Goal: Navigation & Orientation: Understand site structure

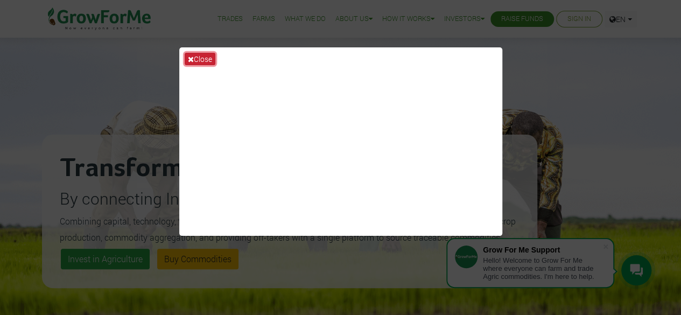
click at [200, 57] on button "Close" at bounding box center [200, 59] width 31 height 12
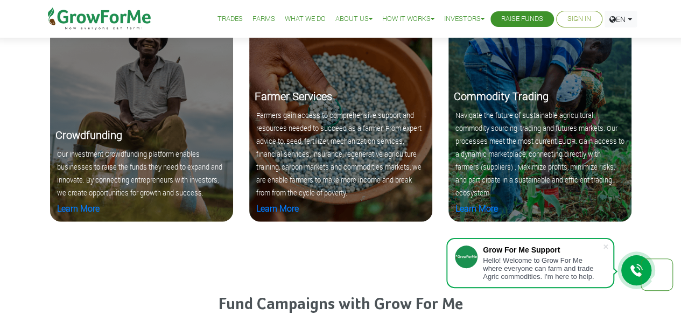
scroll to position [1107, 0]
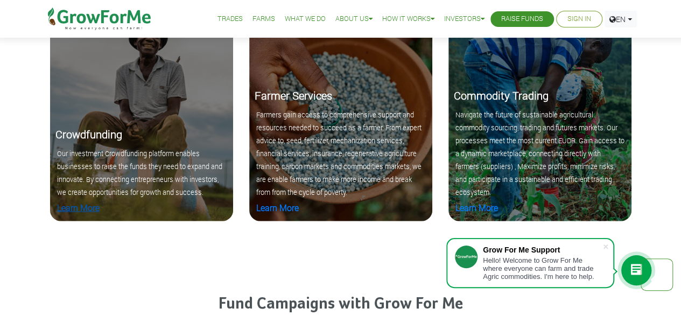
click at [79, 207] on link "Learn More" at bounding box center [78, 207] width 43 height 11
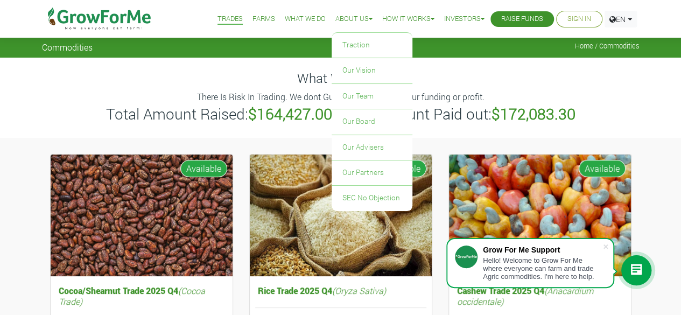
click at [342, 16] on link "About Us" at bounding box center [354, 18] width 37 height 11
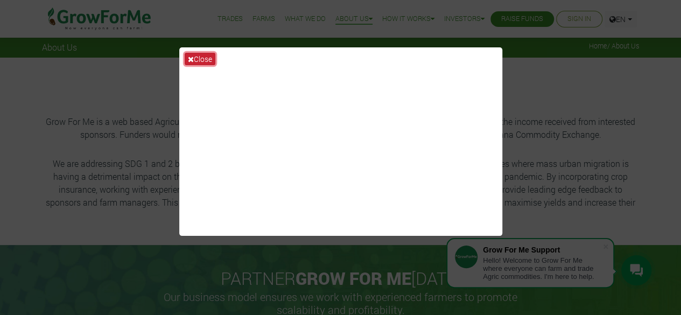
click at [206, 58] on button "Close" at bounding box center [200, 59] width 31 height 12
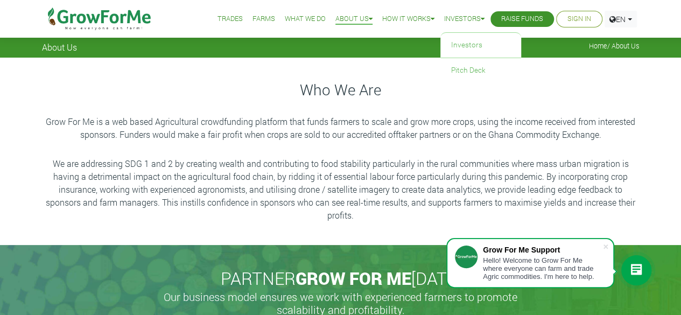
click at [455, 18] on link "Investors" at bounding box center [464, 18] width 40 height 11
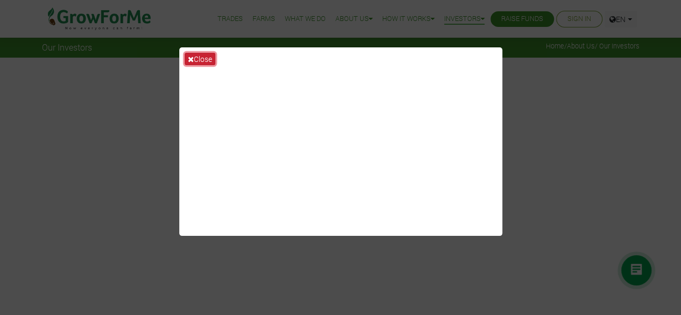
click at [198, 54] on button "Close" at bounding box center [200, 59] width 31 height 12
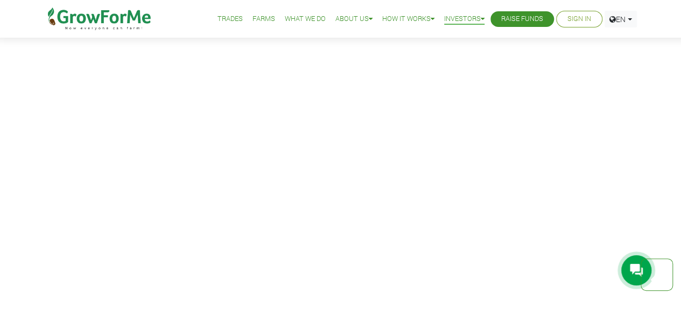
scroll to position [1342, 0]
click at [218, 21] on link "Trades" at bounding box center [230, 18] width 25 height 11
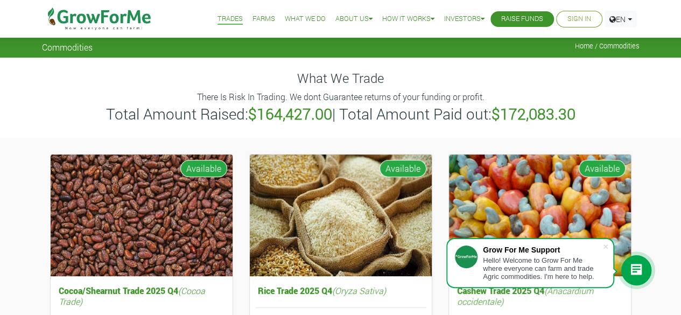
click at [253, 15] on link "Farms" at bounding box center [264, 18] width 23 height 11
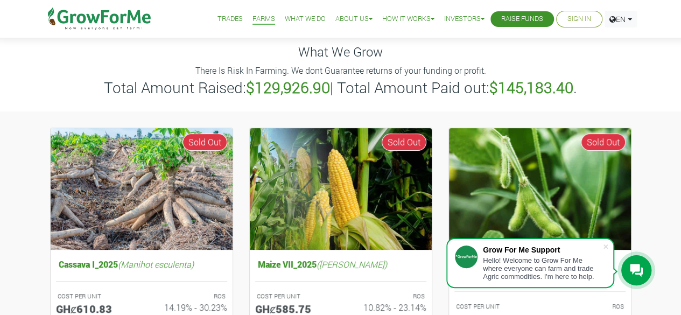
scroll to position [27, 0]
